Goal: Task Accomplishment & Management: Use online tool/utility

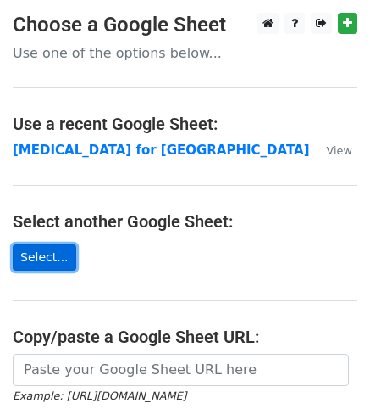
click at [39, 257] on link "Select..." at bounding box center [45, 257] width 64 height 26
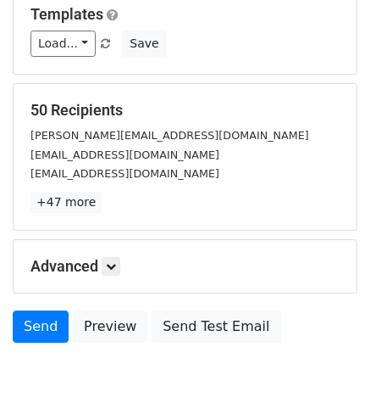
scroll to position [282, 0]
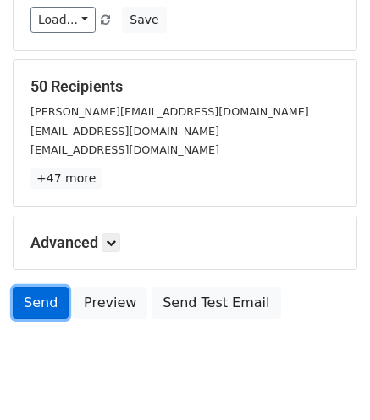
click at [39, 286] on link "Send" at bounding box center [41, 302] width 56 height 32
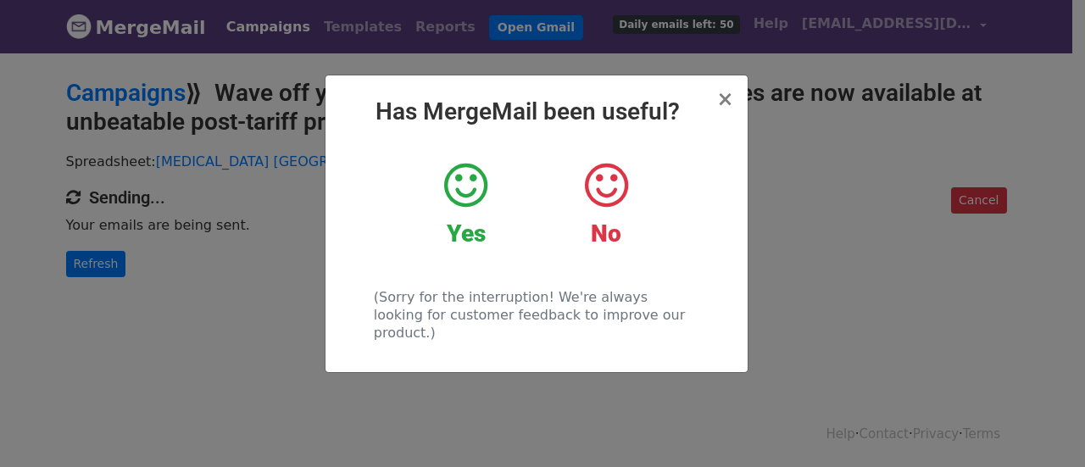
click at [470, 184] on icon at bounding box center [465, 185] width 43 height 51
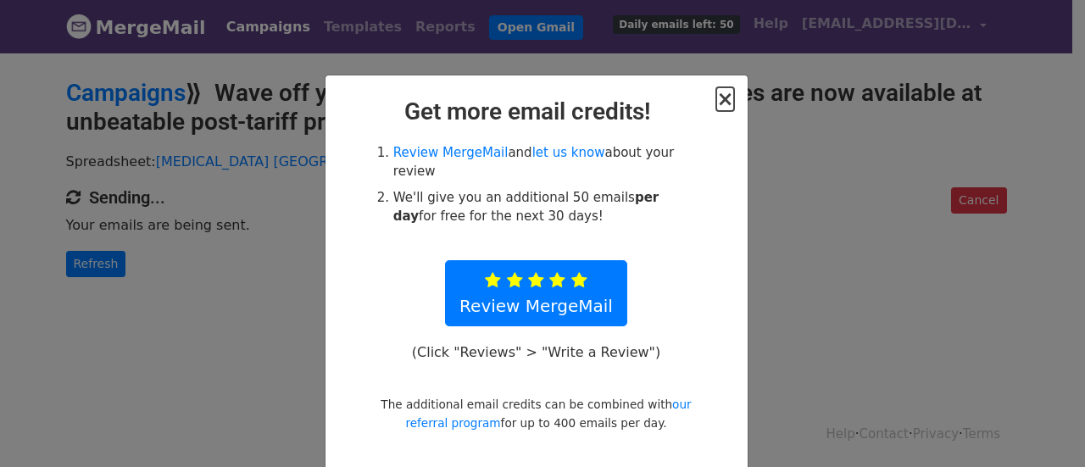
click at [719, 94] on span "×" at bounding box center [724, 99] width 17 height 24
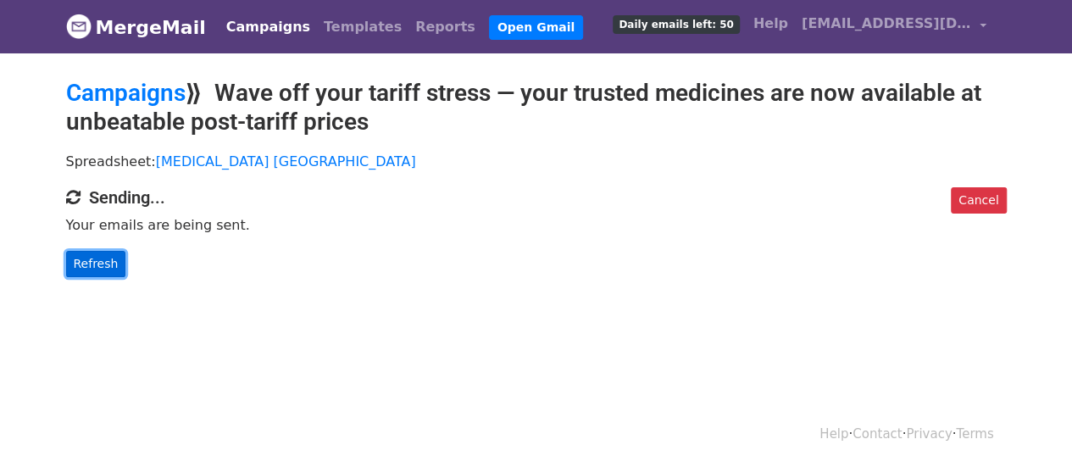
click at [83, 268] on link "Refresh" at bounding box center [96, 264] width 60 height 26
